Goal: Task Accomplishment & Management: Manage account settings

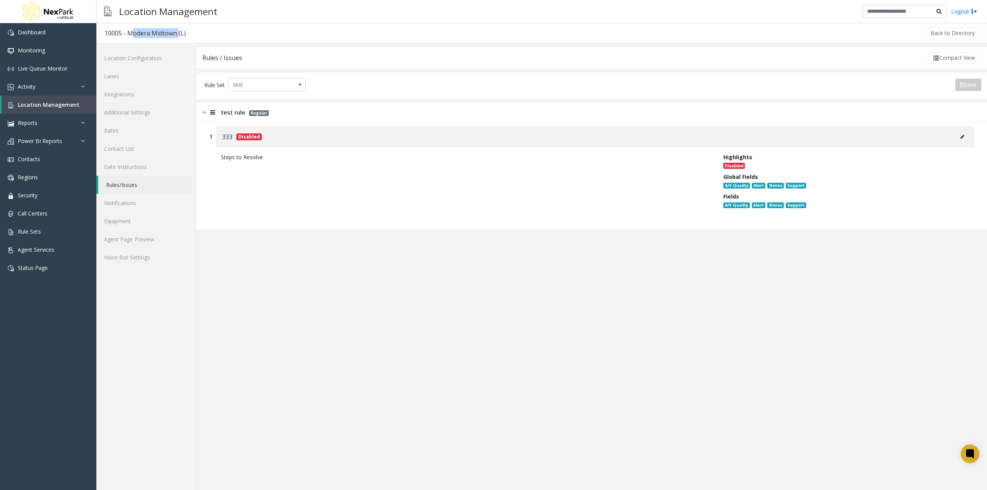
click at [966, 139] on button at bounding box center [962, 137] width 12 height 12
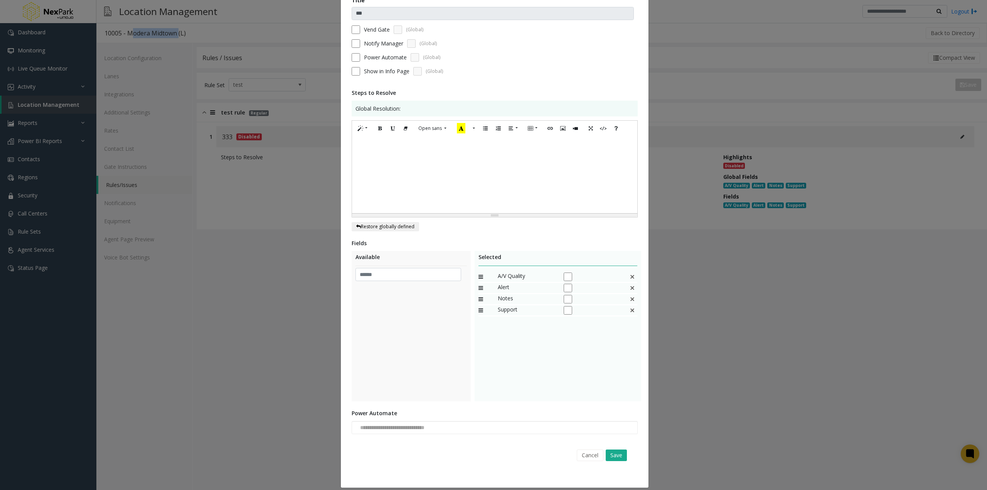
scroll to position [69, 0]
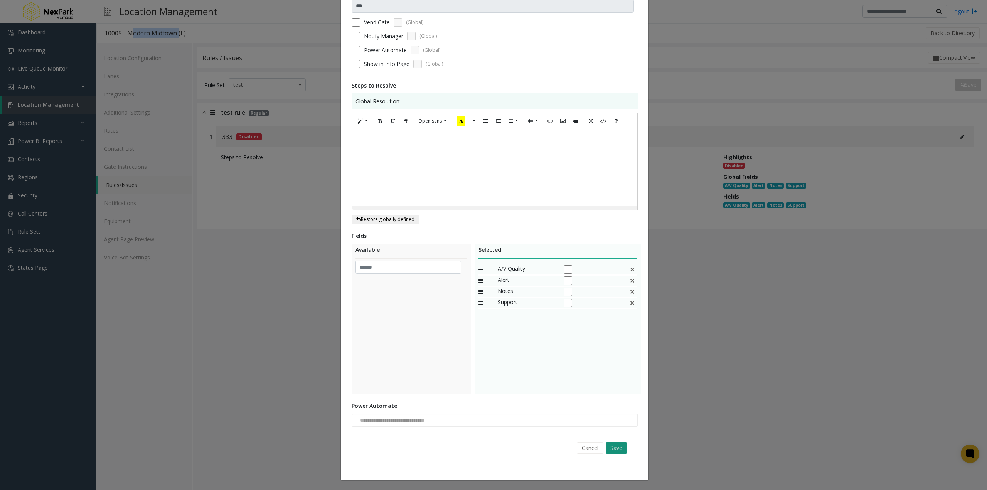
click at [620, 452] on button "Save" at bounding box center [616, 448] width 21 height 12
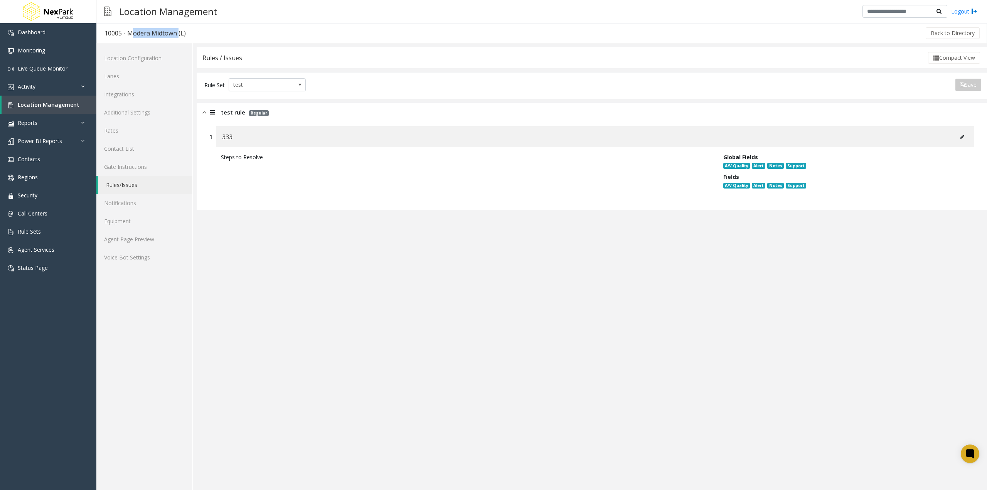
click at [964, 137] on icon at bounding box center [963, 137] width 4 height 5
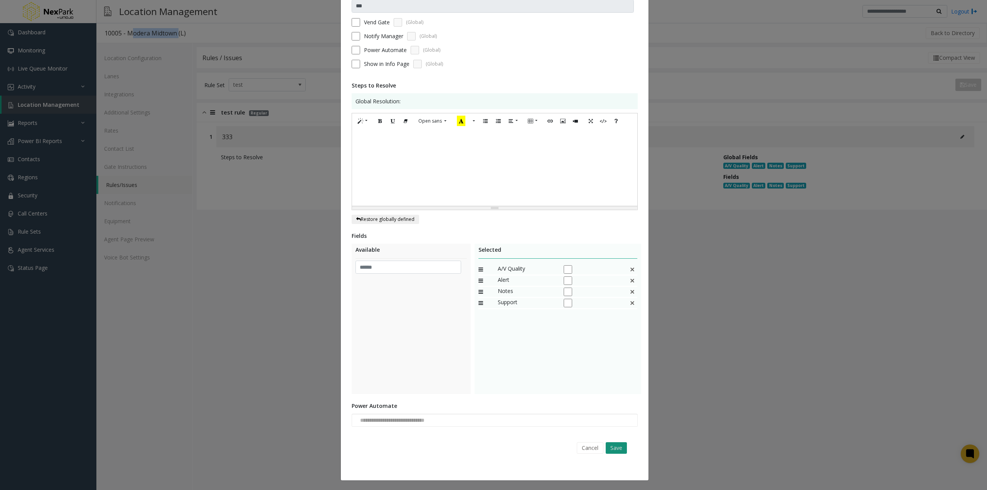
click at [614, 453] on button "Save" at bounding box center [616, 448] width 21 height 12
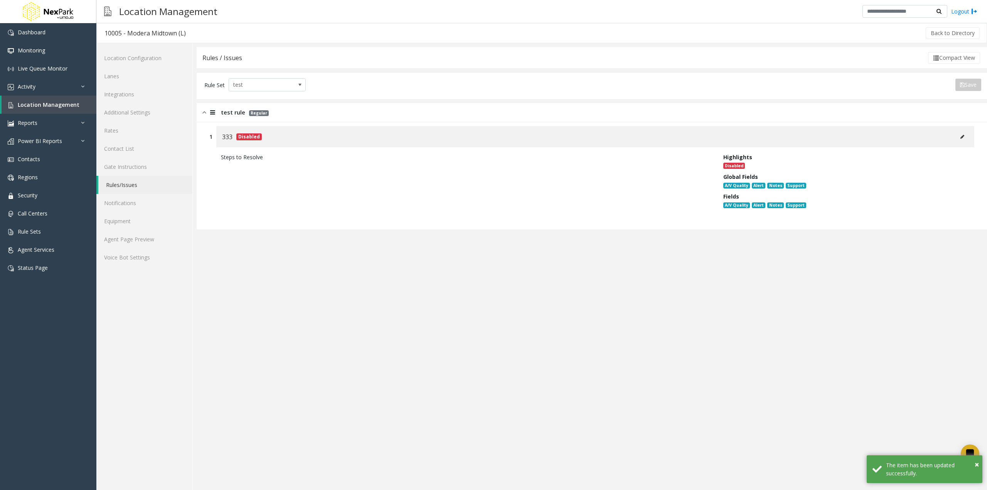
click at [409, 289] on app-rules "**********" at bounding box center [592, 268] width 791 height 443
click at [963, 137] on icon at bounding box center [963, 137] width 4 height 5
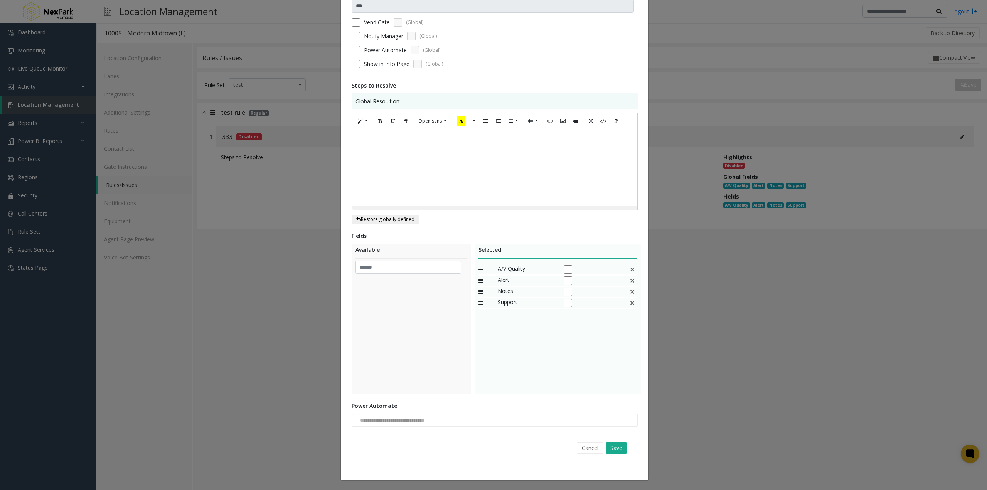
click at [619, 455] on div "Cancel Save" at bounding box center [494, 448] width 275 height 20
click at [617, 446] on button "Save" at bounding box center [616, 448] width 21 height 12
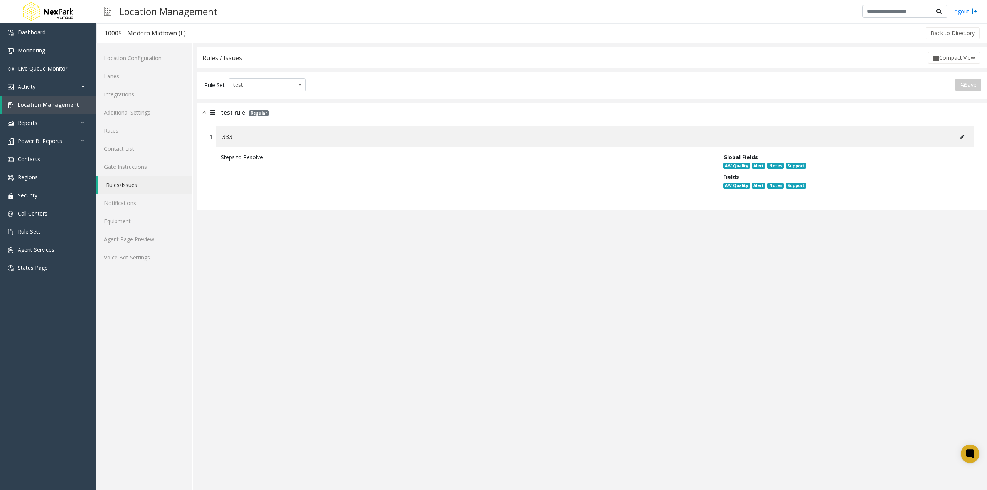
click at [966, 136] on button at bounding box center [962, 137] width 12 height 12
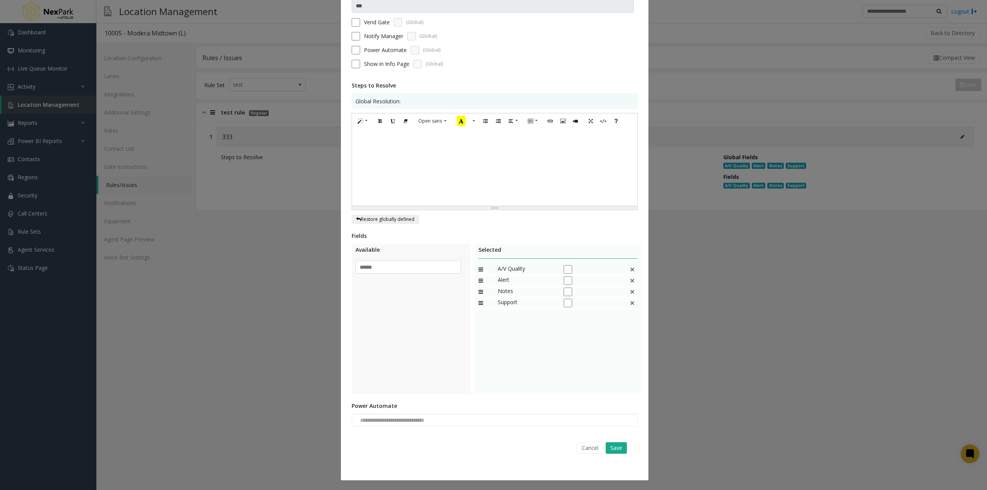
scroll to position [0, 0]
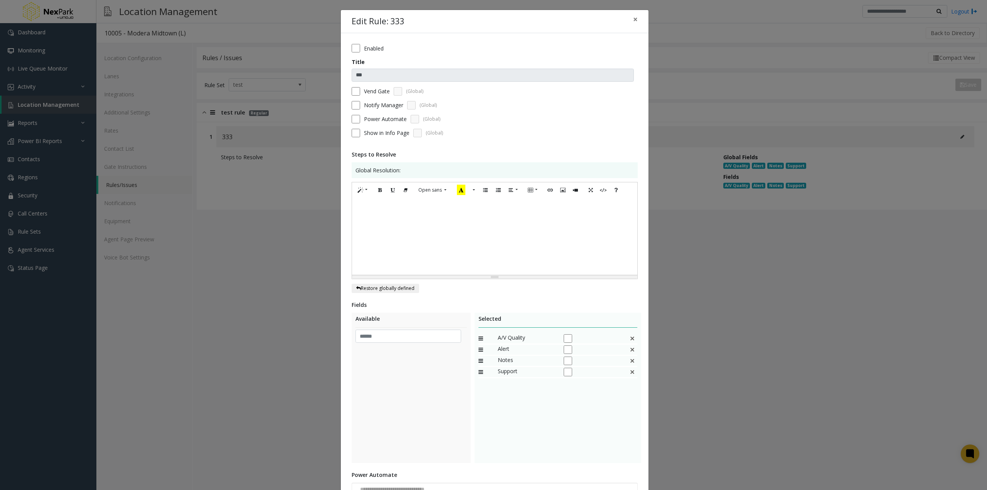
click at [361, 50] on div "Enabled" at bounding box center [495, 48] width 286 height 8
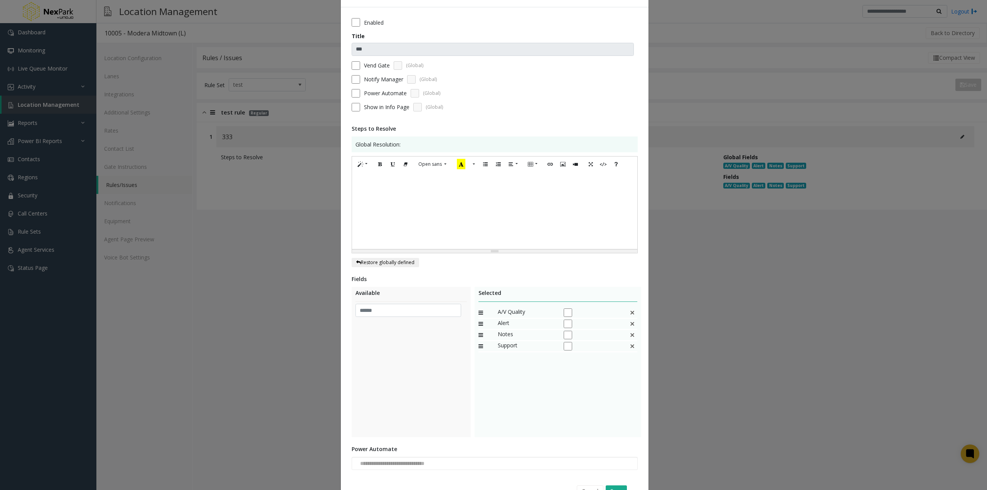
scroll to position [69, 0]
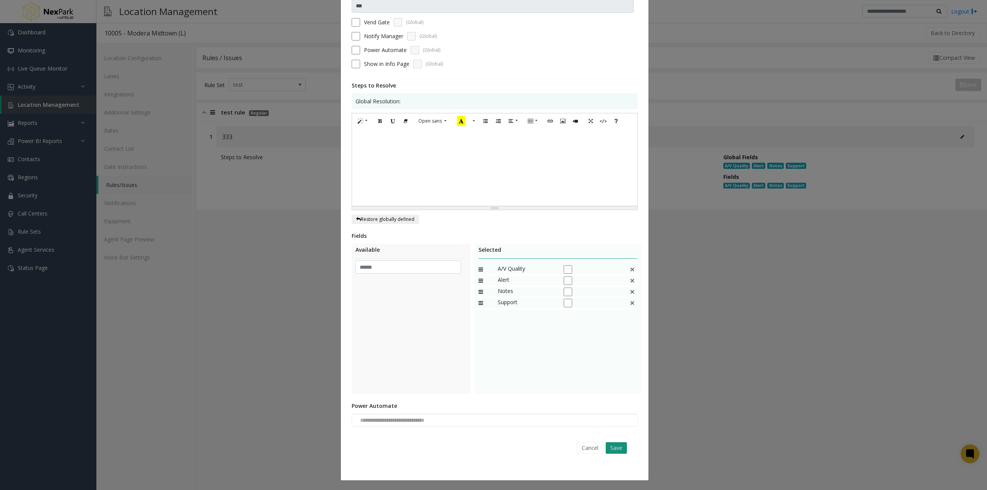
click at [611, 451] on button "Save" at bounding box center [616, 448] width 21 height 12
